Goal: Task Accomplishment & Management: Manage account settings

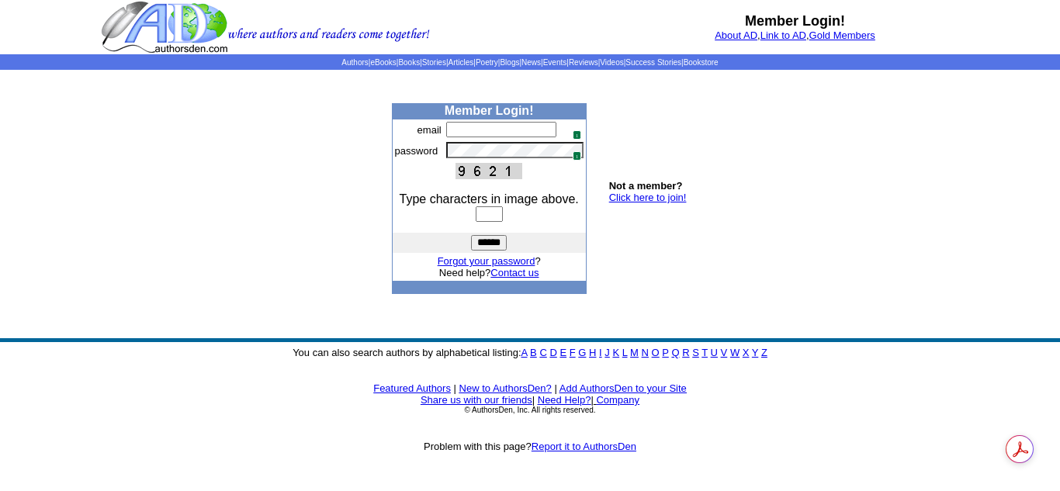
type input "**********"
click at [494, 218] on input "text" at bounding box center [489, 214] width 27 height 16
type input "****"
click at [471, 235] on input "******" at bounding box center [489, 243] width 36 height 16
